Goal: Task Accomplishment & Management: Complete application form

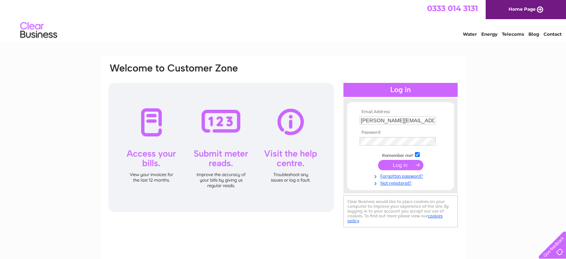
click at [393, 164] on input "submit" at bounding box center [400, 165] width 45 height 10
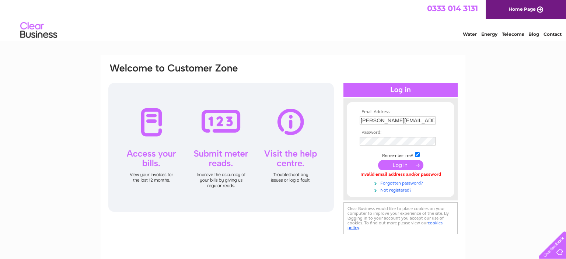
click at [390, 184] on link "Forgotten password?" at bounding box center [402, 182] width 84 height 7
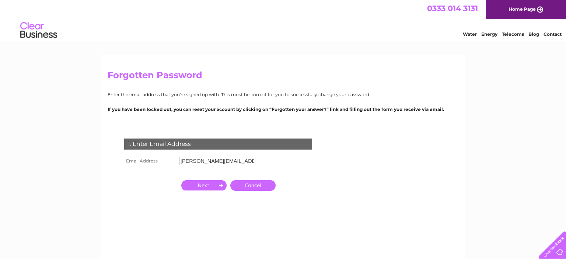
click at [201, 185] on input "button" at bounding box center [203, 185] width 45 height 10
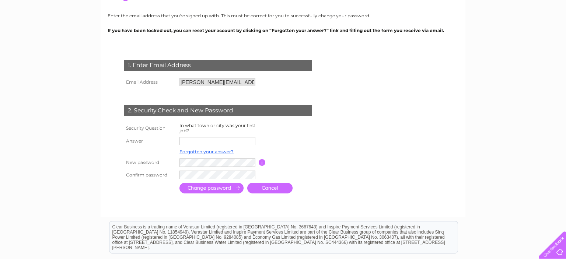
scroll to position [80, 0]
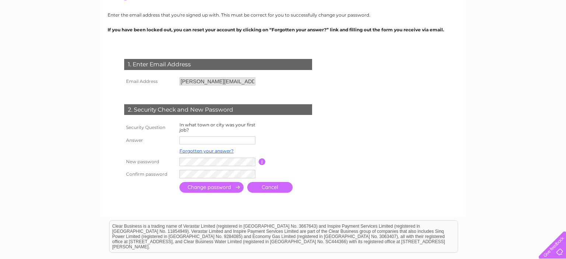
click at [262, 163] on input "button" at bounding box center [262, 162] width 7 height 7
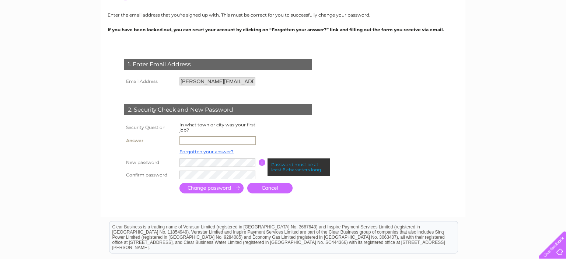
click at [222, 142] on input "text" at bounding box center [218, 140] width 77 height 9
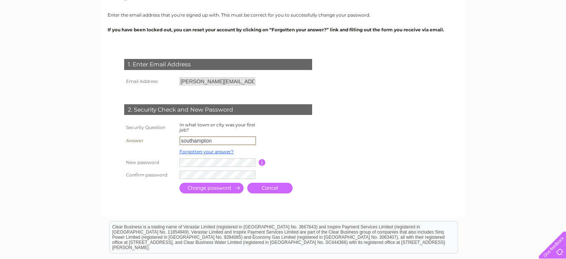
type input "southampton"
click at [203, 189] on input "submit" at bounding box center [212, 188] width 64 height 11
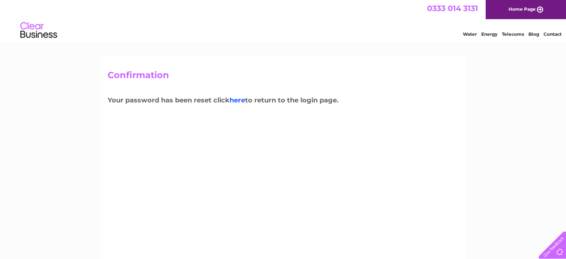
click at [237, 103] on link "here" at bounding box center [237, 100] width 15 height 8
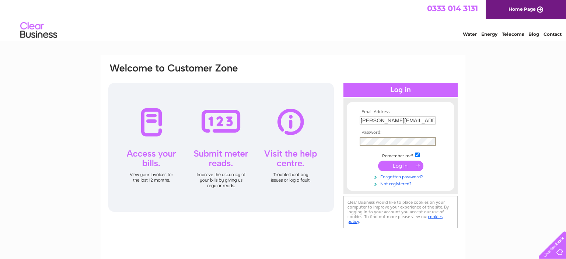
click at [399, 166] on input "submit" at bounding box center [400, 166] width 45 height 10
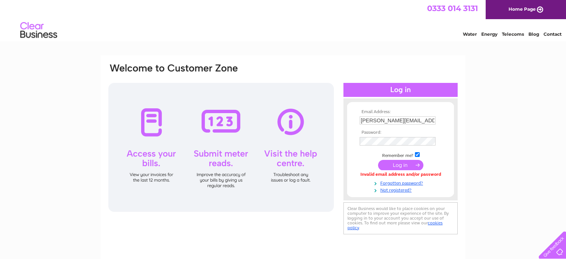
click at [394, 166] on input "submit" at bounding box center [400, 165] width 45 height 10
click at [405, 186] on link "Forgotten password?" at bounding box center [402, 182] width 84 height 7
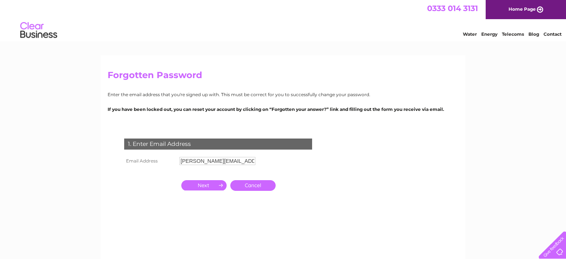
click at [206, 189] on input "button" at bounding box center [203, 185] width 45 height 10
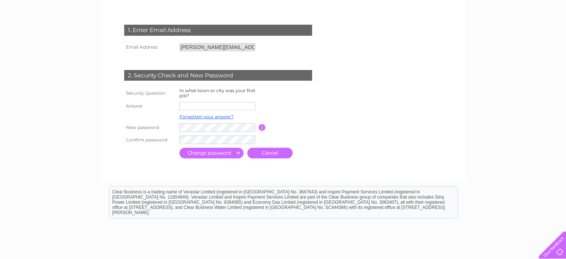
scroll to position [122, 0]
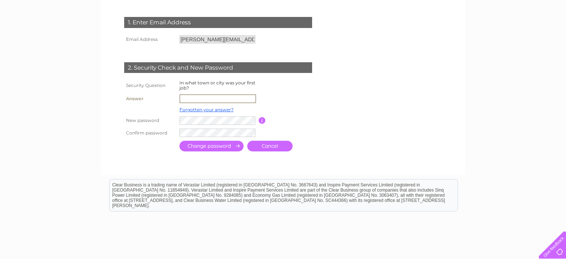
click at [233, 101] on input "text" at bounding box center [218, 98] width 77 height 9
type input "southampton"
click at [212, 148] on input "submit" at bounding box center [212, 145] width 64 height 11
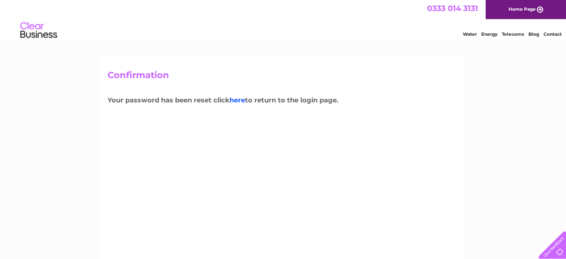
click at [237, 100] on link "here" at bounding box center [237, 100] width 15 height 8
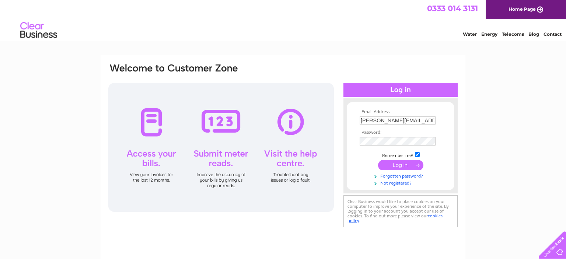
click at [399, 166] on input "submit" at bounding box center [400, 165] width 45 height 10
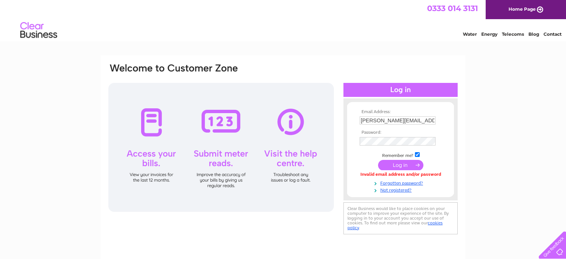
click at [396, 166] on input "submit" at bounding box center [400, 165] width 45 height 10
click at [554, 253] on div at bounding box center [551, 244] width 30 height 30
click at [397, 164] on input "submit" at bounding box center [400, 165] width 45 height 10
click at [389, 192] on link "Not registered?" at bounding box center [402, 189] width 84 height 7
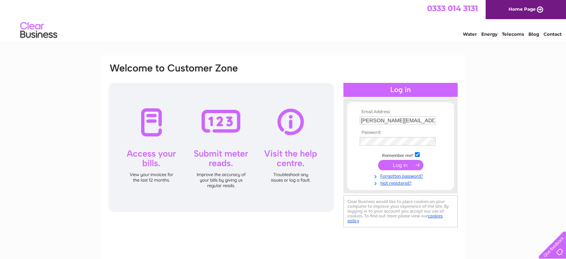
click at [402, 166] on input "submit" at bounding box center [400, 165] width 45 height 10
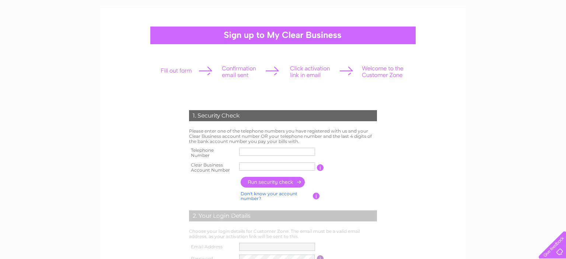
scroll to position [49, 0]
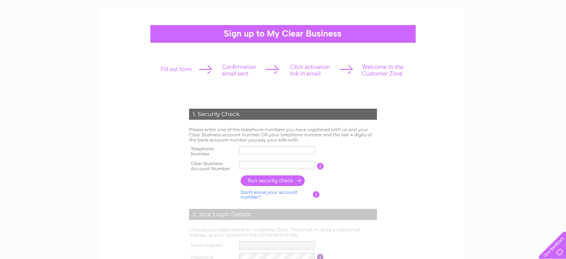
click at [315, 194] on input "button" at bounding box center [316, 194] width 7 height 7
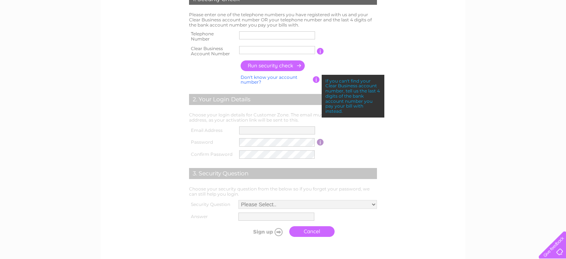
scroll to position [164, 0]
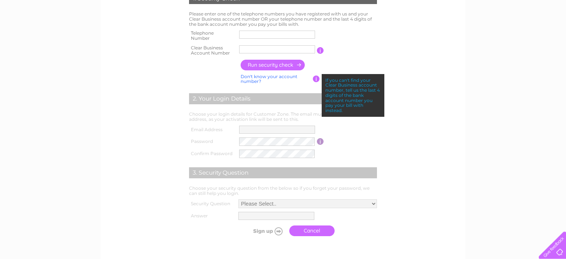
click at [401, 199] on form "1. Security Check Please enter one of the telephone numbers you have registered…" at bounding box center [283, 116] width 351 height 277
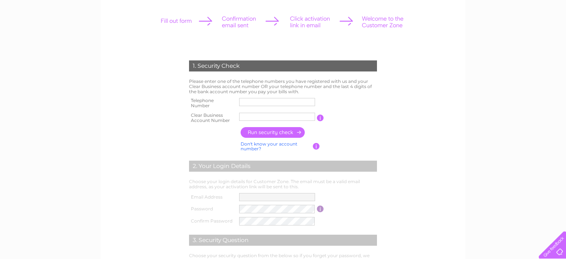
scroll to position [96, 0]
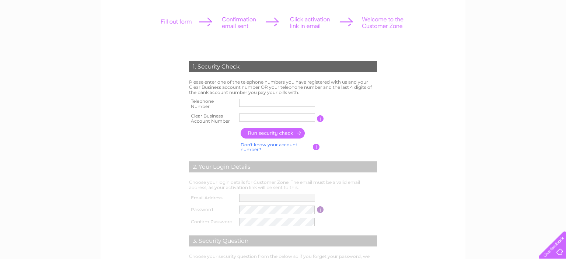
click at [297, 107] on label at bounding box center [278, 108] width 78 height 2
click at [297, 107] on input "text" at bounding box center [277, 103] width 76 height 8
type input "01736755411"
type input "1"
type input "2"
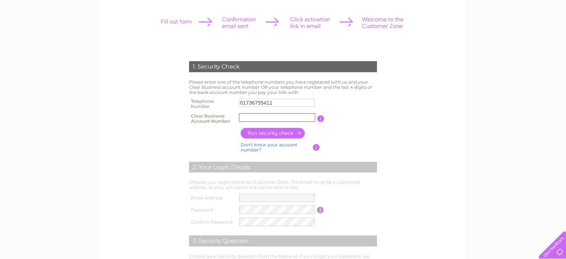
type input "3"
type input "4"
type input "5"
type input "6"
type input "7"
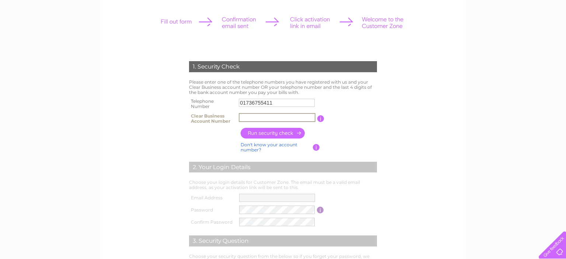
type input "8"
type input "9"
type input "0"
click at [248, 119] on input "text" at bounding box center [277, 117] width 77 height 9
click at [278, 134] on input "button" at bounding box center [273, 133] width 65 height 11
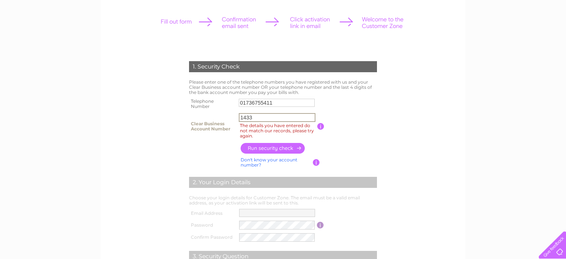
drag, startPoint x: 264, startPoint y: 116, endPoint x: 204, endPoint y: 113, distance: 59.8
click at [239, 113] on input "1433" at bounding box center [277, 117] width 77 height 9
type input "5902"
click at [272, 151] on input "button" at bounding box center [273, 148] width 65 height 11
click at [275, 147] on input "button" at bounding box center [273, 148] width 65 height 11
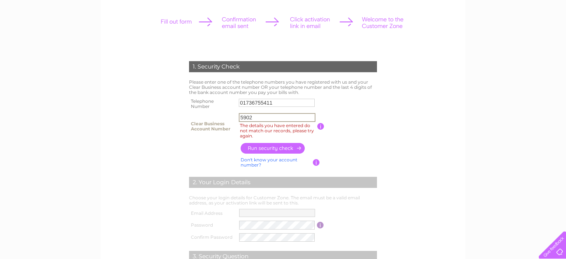
click at [271, 120] on input "5902" at bounding box center [277, 117] width 77 height 9
click at [272, 147] on input "button" at bounding box center [273, 148] width 65 height 11
drag, startPoint x: 257, startPoint y: 120, endPoint x: 205, endPoint y: 113, distance: 53.1
click at [239, 113] on input "5902" at bounding box center [277, 117] width 77 height 9
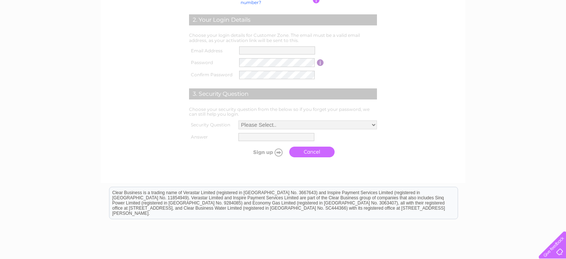
scroll to position [260, 0]
click at [319, 151] on link "Cancel" at bounding box center [311, 151] width 45 height 11
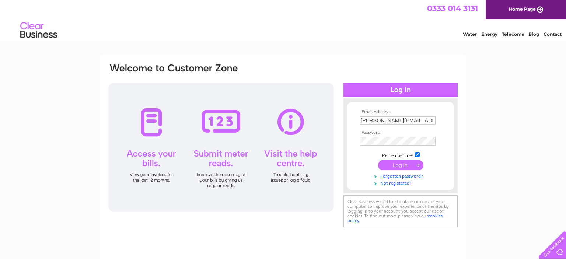
click at [412, 166] on input "submit" at bounding box center [400, 165] width 45 height 10
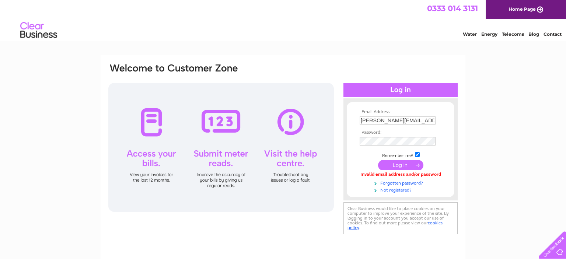
click at [385, 190] on link "Not registered?" at bounding box center [402, 189] width 84 height 7
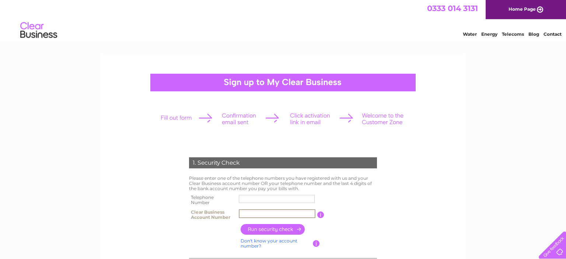
click at [294, 214] on input "text" at bounding box center [277, 213] width 77 height 9
paste input "5902"
type input "5902"
click at [273, 195] on input "text" at bounding box center [277, 199] width 77 height 9
type input "01736755411"
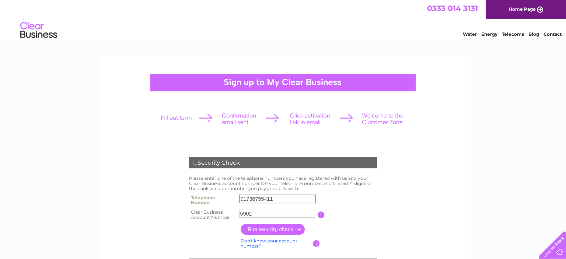
click at [264, 228] on input "button" at bounding box center [273, 229] width 65 height 11
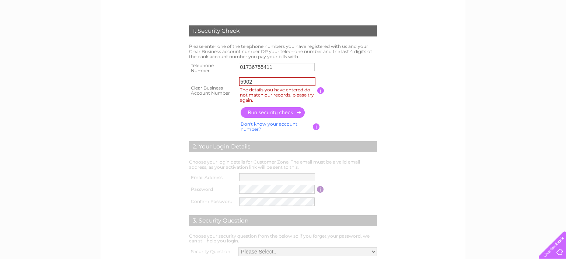
scroll to position [133, 0]
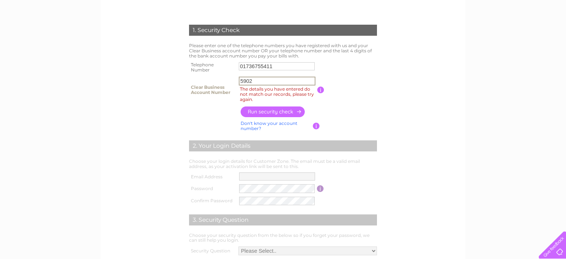
drag, startPoint x: 257, startPoint y: 81, endPoint x: 209, endPoint y: 78, distance: 48.0
click at [239, 78] on input "5902" at bounding box center [277, 81] width 77 height 9
type input "1048182"
click at [262, 113] on input "button" at bounding box center [273, 112] width 65 height 11
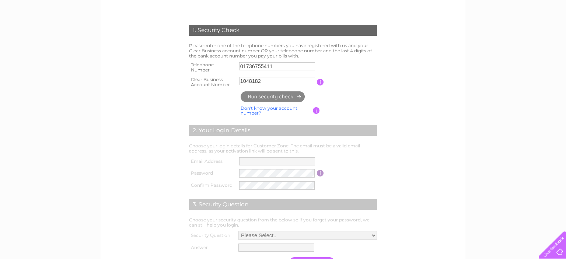
type input "**********"
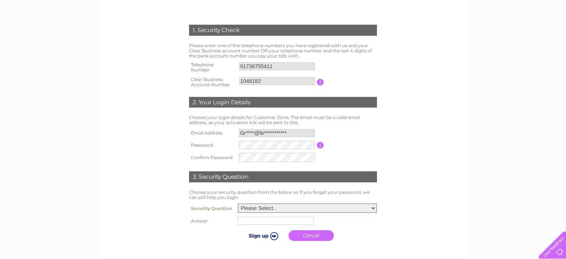
click at [238, 204] on select "Please Select.. In what town or city was your first job? In what town or city d…" at bounding box center [307, 209] width 139 height 10
select select "1"
click option "In what town or city was your first job?" at bounding box center [0, 0] width 0 height 0
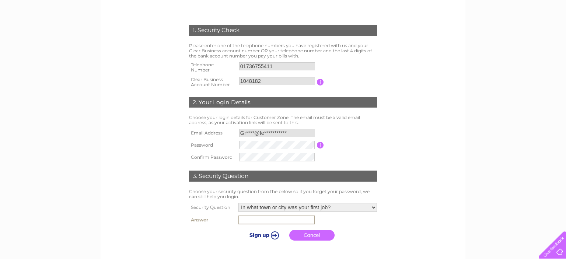
click at [265, 224] on input "text" at bounding box center [277, 220] width 77 height 9
type input "southampton"
click at [258, 239] on input "submit" at bounding box center [262, 235] width 45 height 10
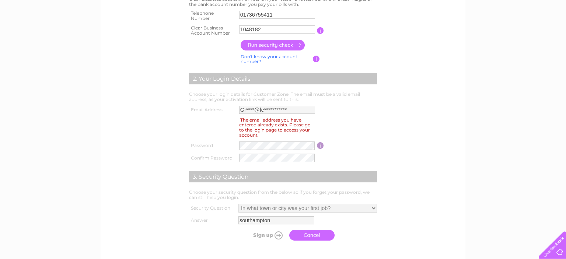
scroll to position [194, 0]
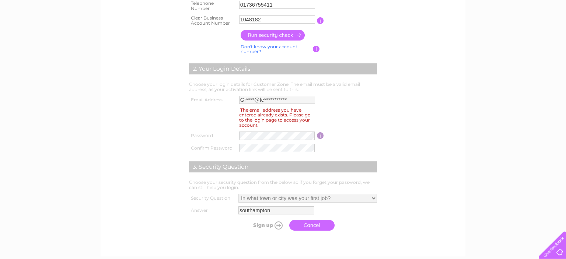
click at [318, 227] on link "Cancel" at bounding box center [311, 225] width 45 height 11
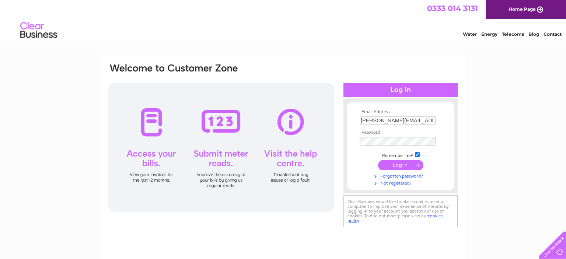
click at [404, 165] on input "submit" at bounding box center [400, 165] width 45 height 10
